Goal: Check status

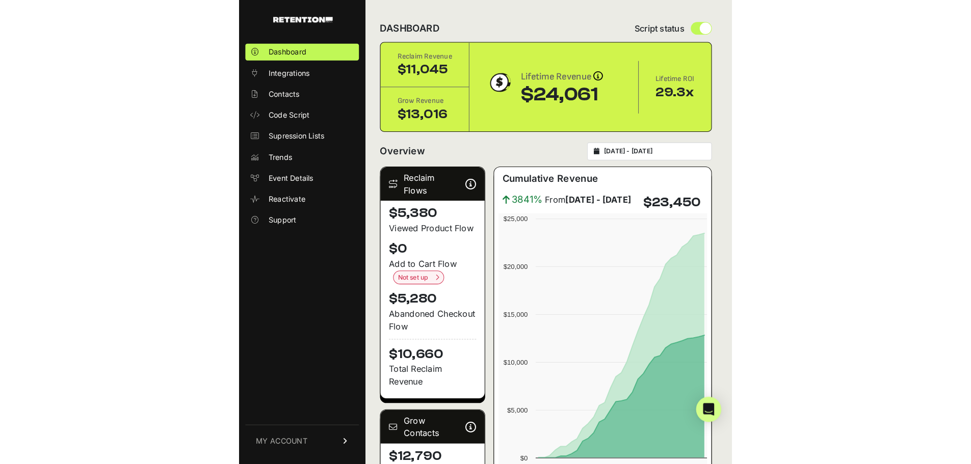
scroll to position [1124, 0]
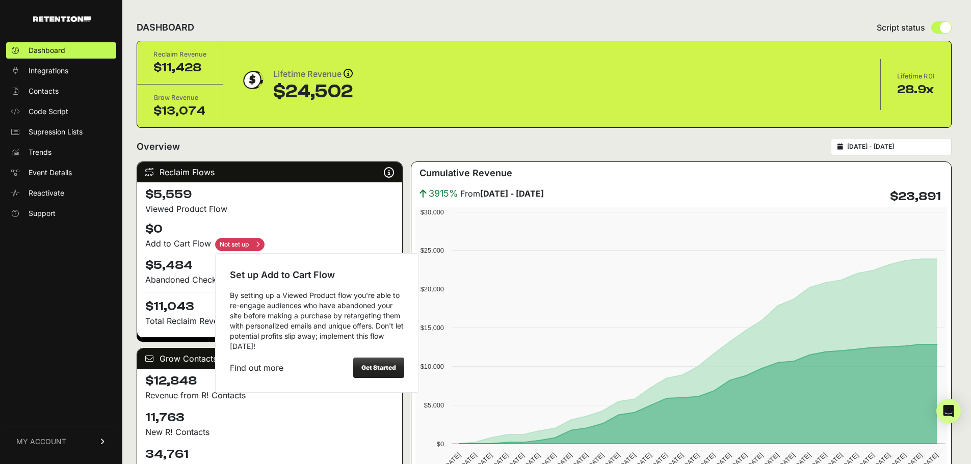
click at [251, 243] on input "checkbox" at bounding box center [239, 244] width 49 height 13
checkbox input "true"
click at [369, 371] on strong "Get Started" at bounding box center [378, 368] width 35 height 8
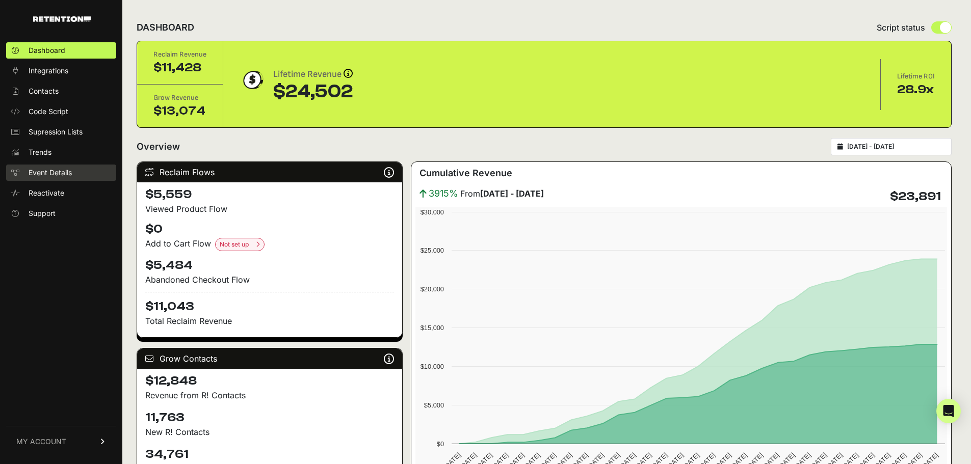
click at [34, 172] on span "Event Details" at bounding box center [50, 173] width 43 height 10
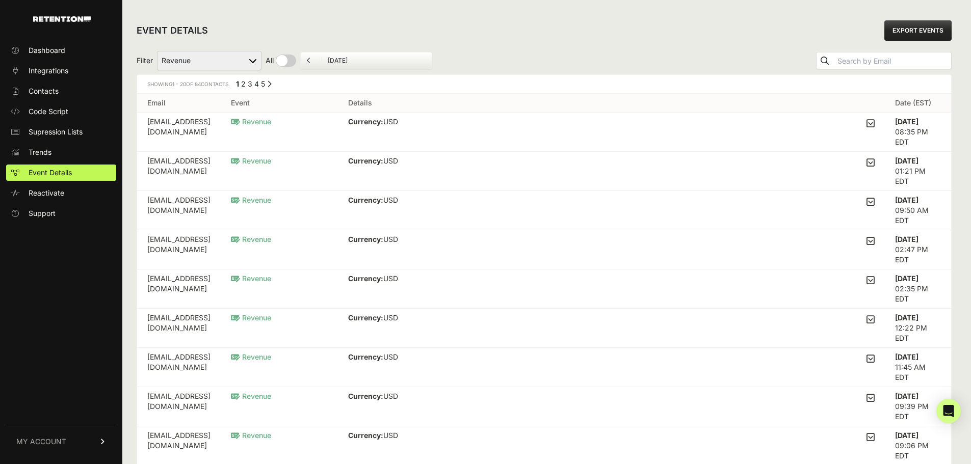
click at [189, 62] on select "Added to Cart Reclaim Checkout Started Reclaim Revenue Viewed Product Reclaim" at bounding box center [209, 60] width 104 height 19
drag, startPoint x: 562, startPoint y: 42, endPoint x: 549, endPoint y: 45, distance: 13.6
click at [562, 43] on div "EVENT DETAILS EXPORT EVENTS" at bounding box center [544, 30] width 815 height 33
click at [309, 58] on icon at bounding box center [309, 61] width 4 height 6
click at [283, 58] on input "checkbox" at bounding box center [281, 61] width 31 height 12
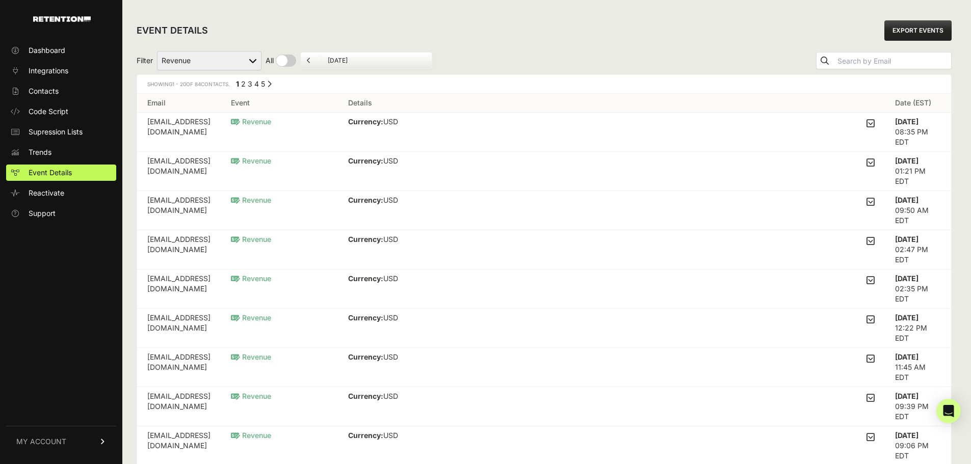
checkbox input "true"
click at [326, 59] on icon at bounding box center [327, 61] width 4 height 6
click at [343, 59] on li "September 11, 2025" at bounding box center [394, 61] width 111 height 8
click at [392, 64] on input "September 11, 2025" at bounding box center [395, 61] width 98 height 8
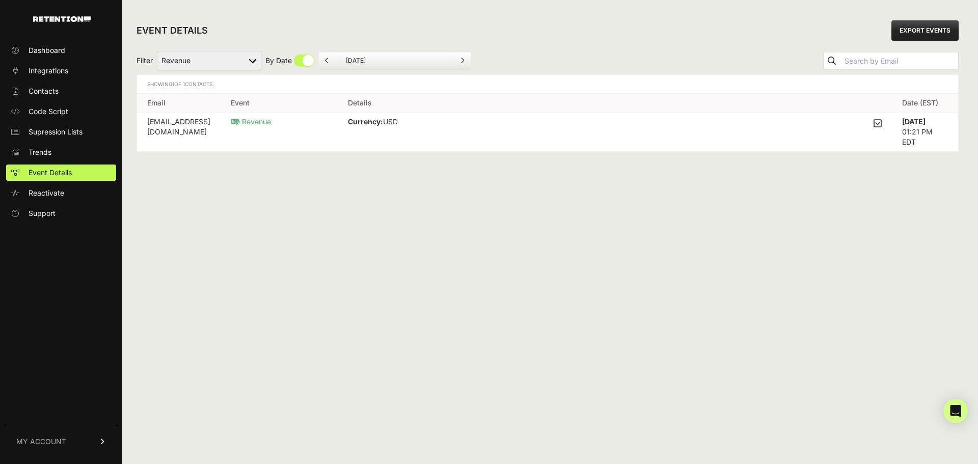
click at [303, 58] on input "checkbox" at bounding box center [290, 61] width 49 height 12
checkbox input "false"
